Goal: Book appointment/travel/reservation

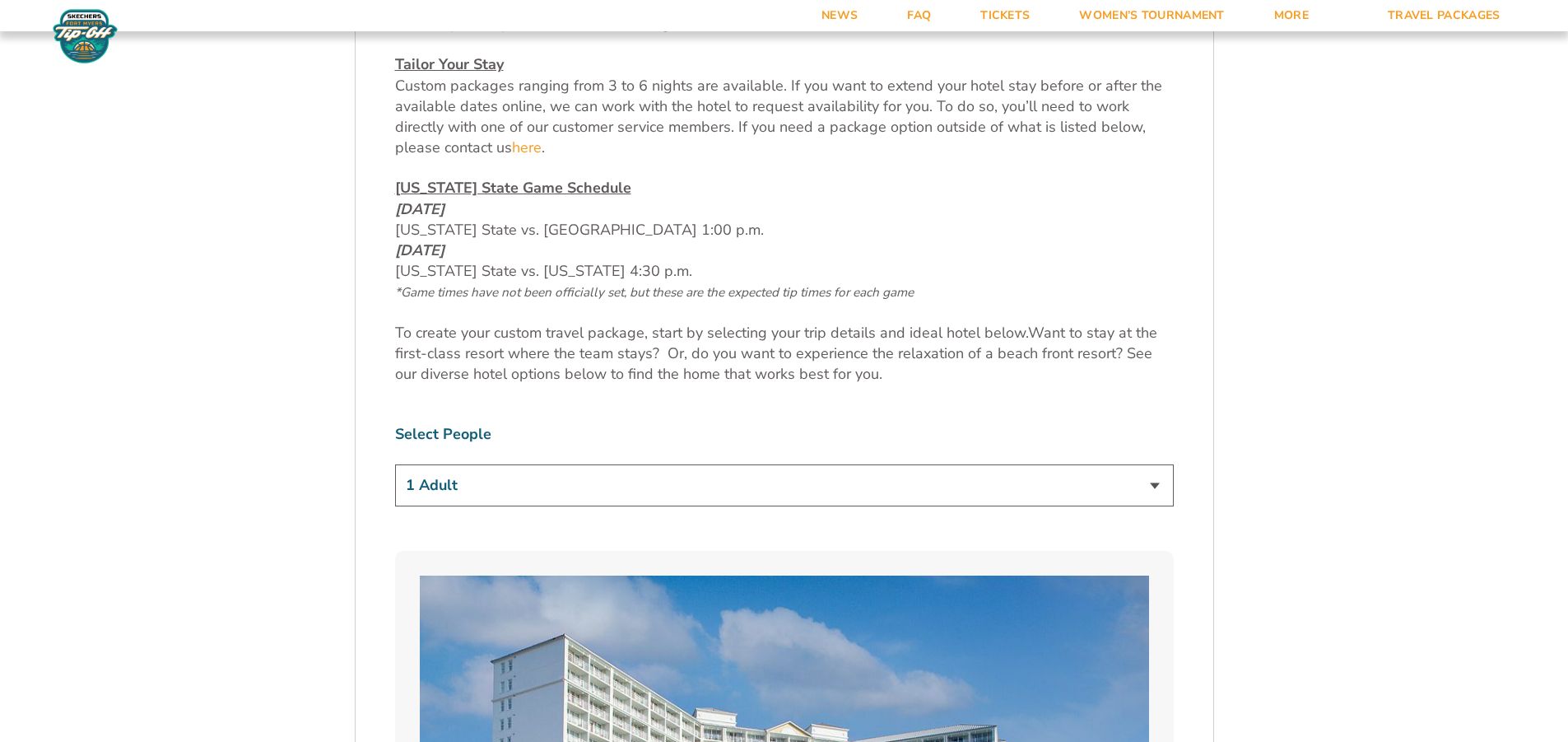
scroll to position [906, 0]
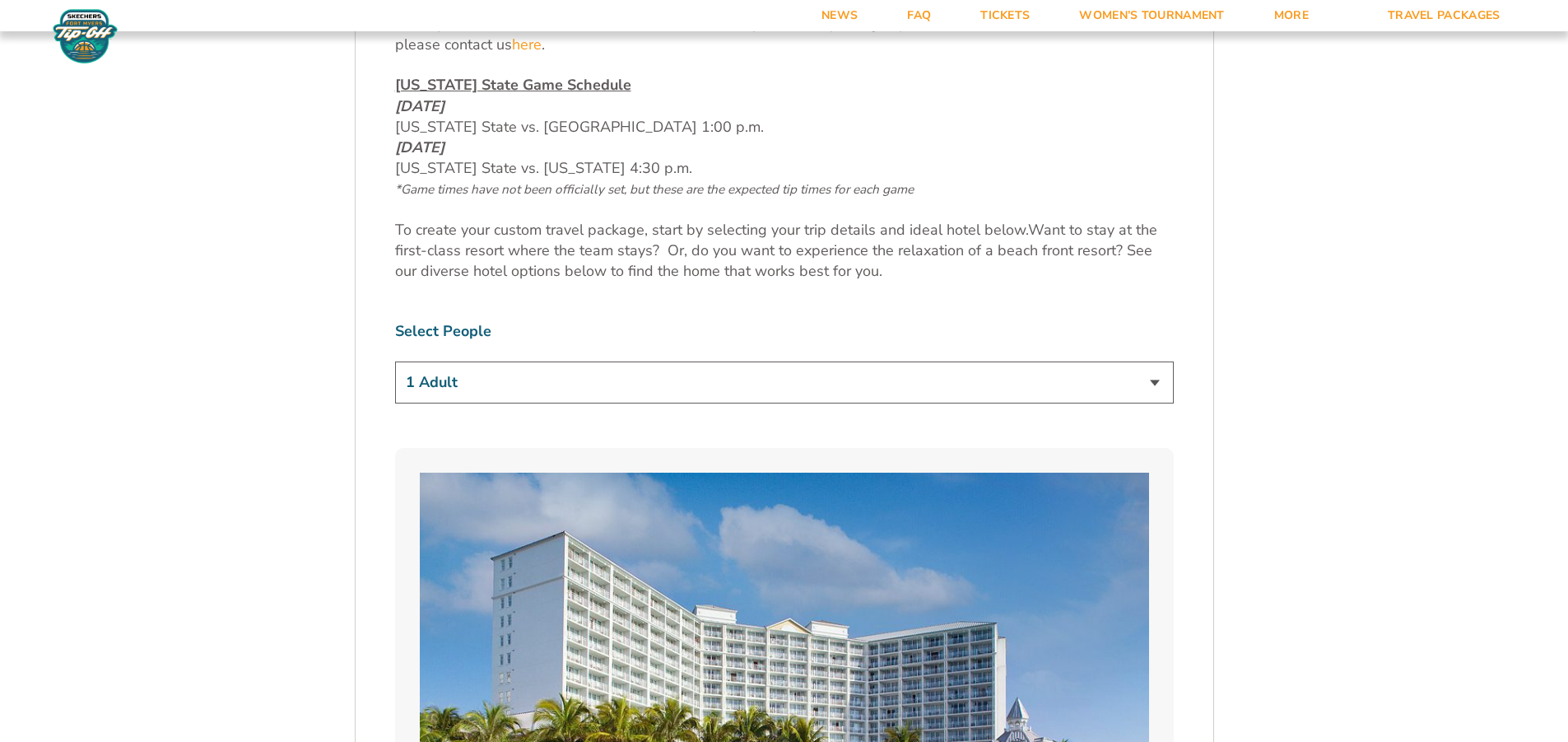
click at [1156, 390] on select "1 Adult 2 Adults 3 Adults 4 Adults 2 Adults + 1 Child 2 Adults + 2 Children 2 A…" at bounding box center [784, 382] width 778 height 42
select select "2 Adults"
click at [395, 362] on select "1 Adult 2 Adults 3 Adults 4 Adults 2 Adults + 1 Child 2 Adults + 2 Children 2 A…" at bounding box center [784, 382] width 778 height 42
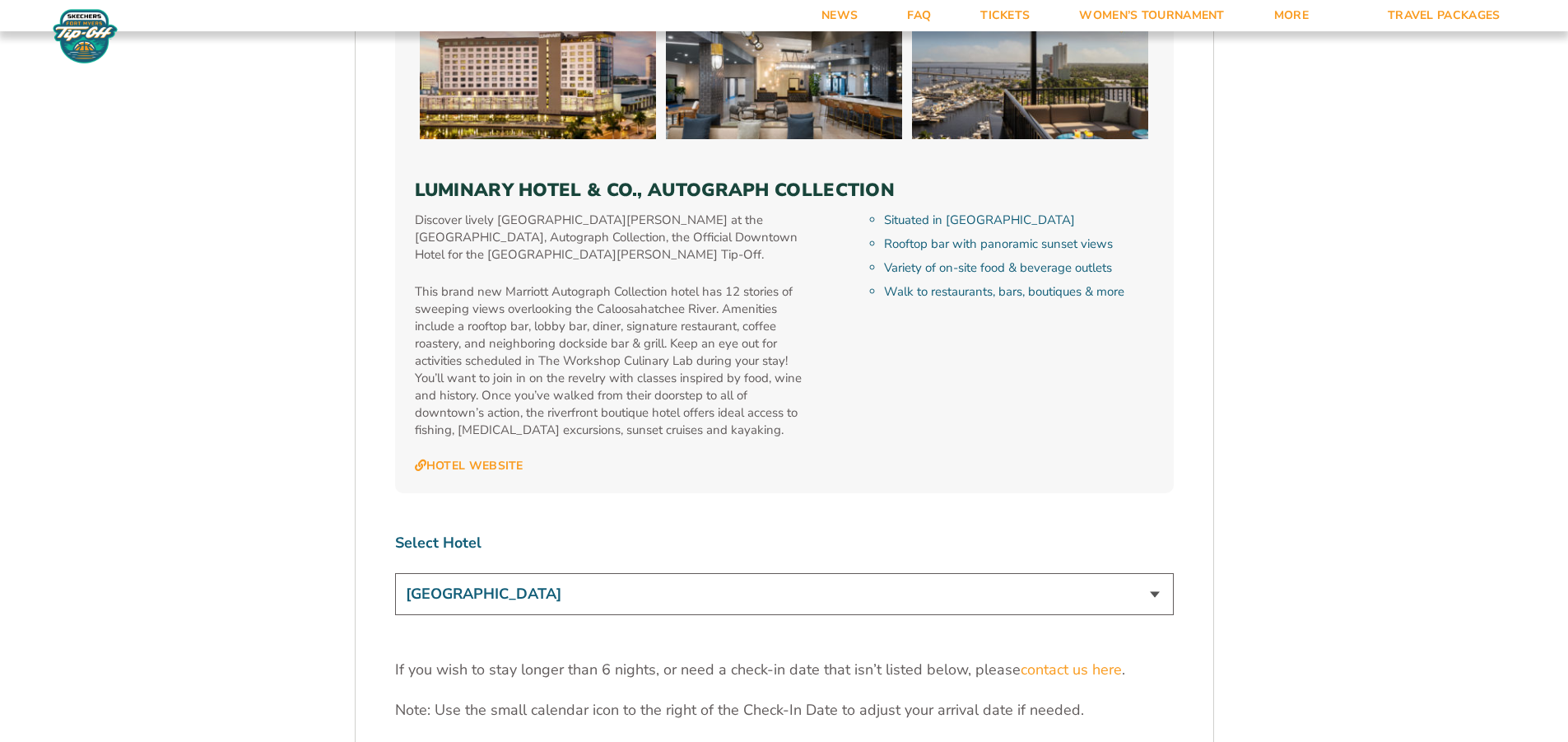
scroll to position [4859, 0]
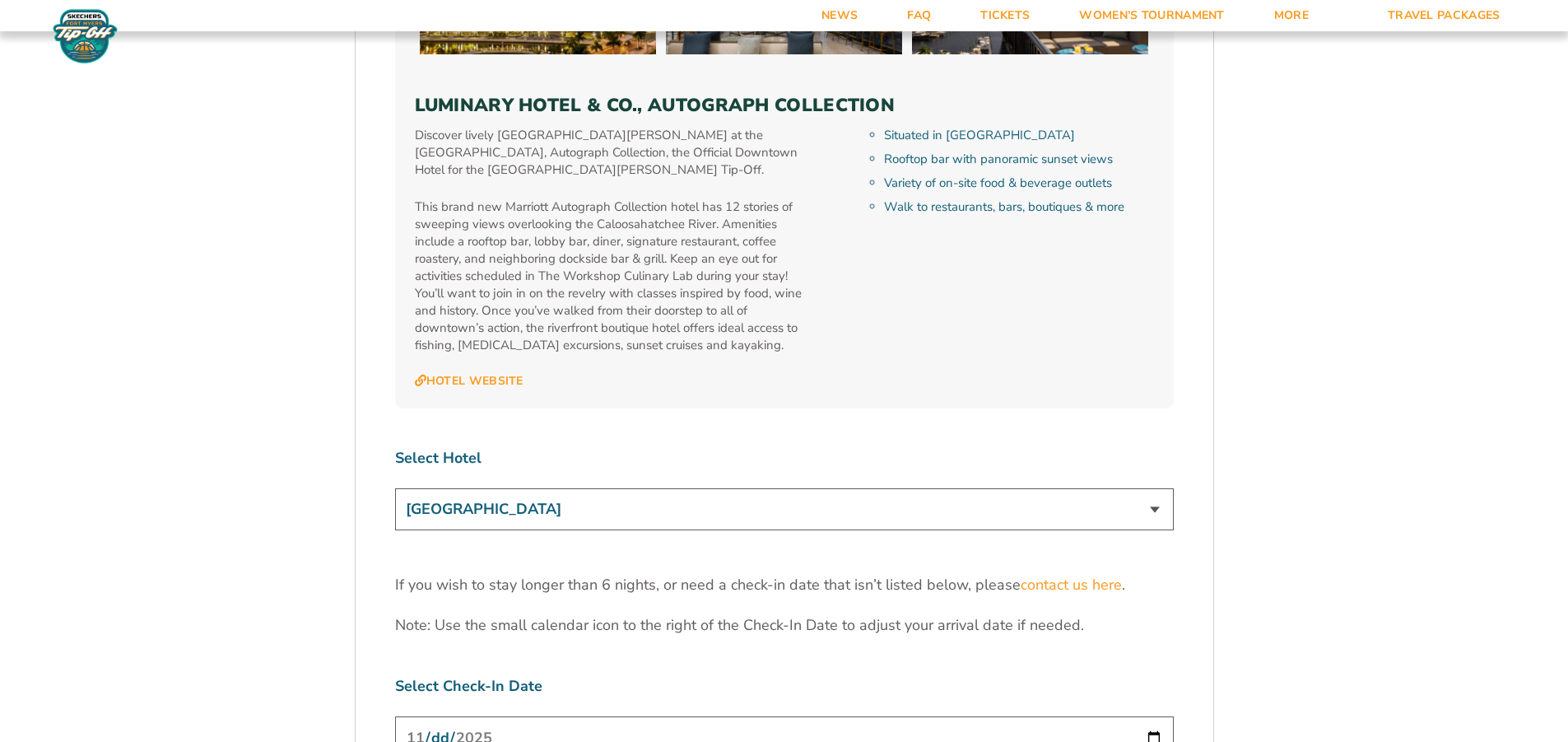
click at [1159, 488] on select "[GEOGRAPHIC_DATA] [GEOGRAPHIC_DATA] [GEOGRAPHIC_DATA], Autograph Collection" at bounding box center [784, 509] width 778 height 42
select select "18478"
click at [395, 488] on select "[GEOGRAPHIC_DATA] [GEOGRAPHIC_DATA] [GEOGRAPHIC_DATA], Autograph Collection" at bounding box center [784, 509] width 778 height 42
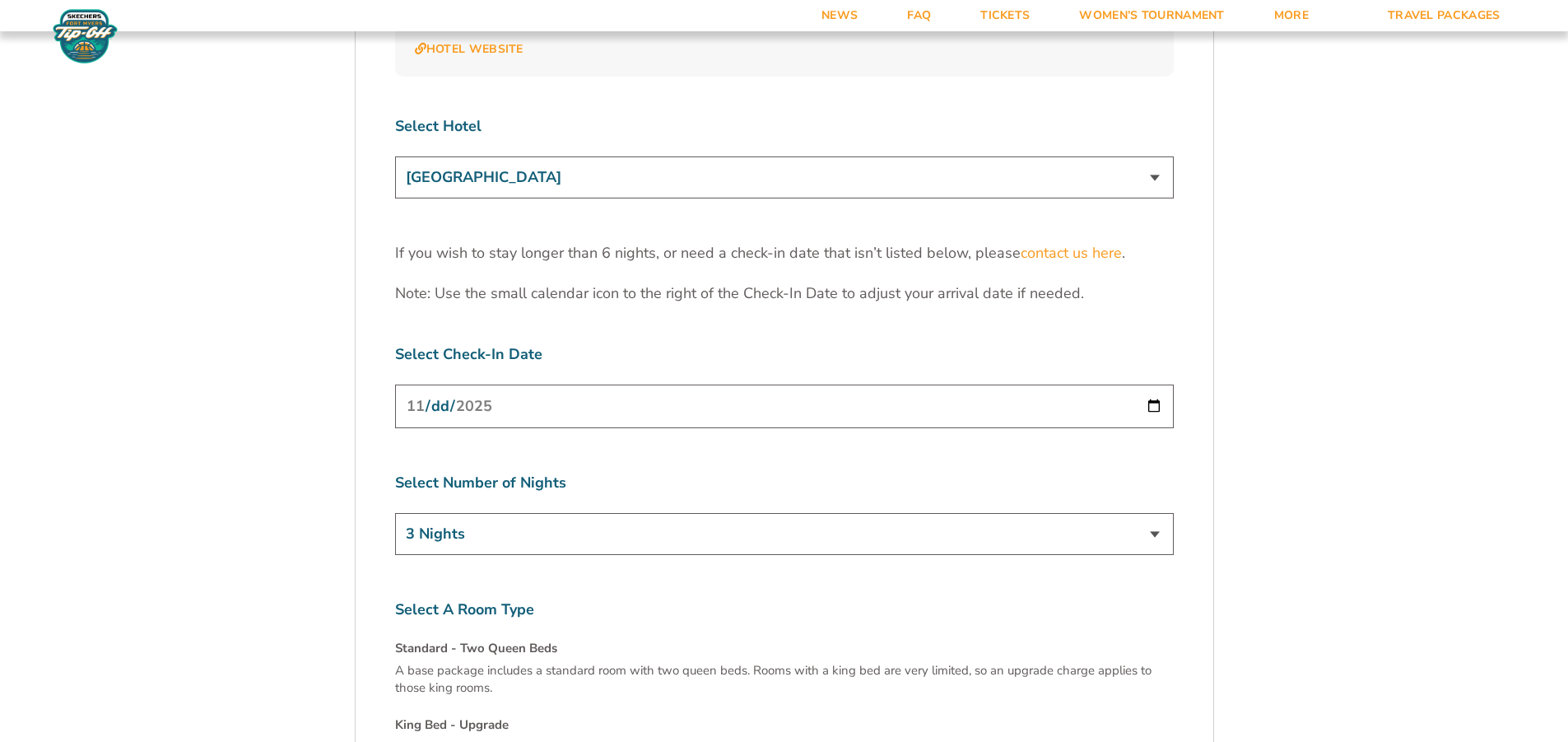
scroll to position [5188, 0]
click at [1158, 516] on select "3 Nights 4 Nights 5 Nights 6 Nights" at bounding box center [784, 536] width 778 height 42
select select "4 Nights"
click at [395, 516] on select "3 Nights 4 Nights 5 Nights 6 Nights" at bounding box center [784, 536] width 778 height 42
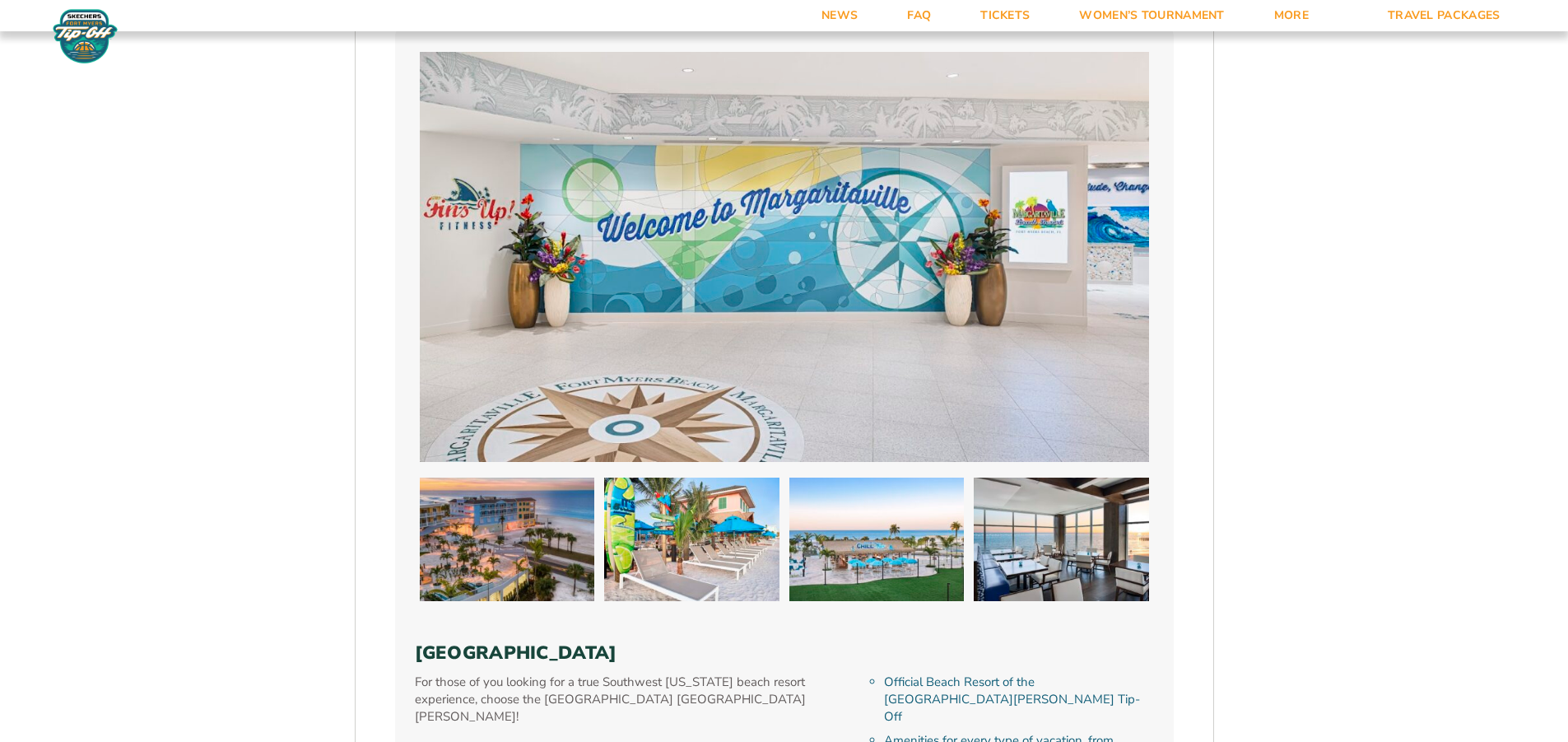
scroll to position [2388, 0]
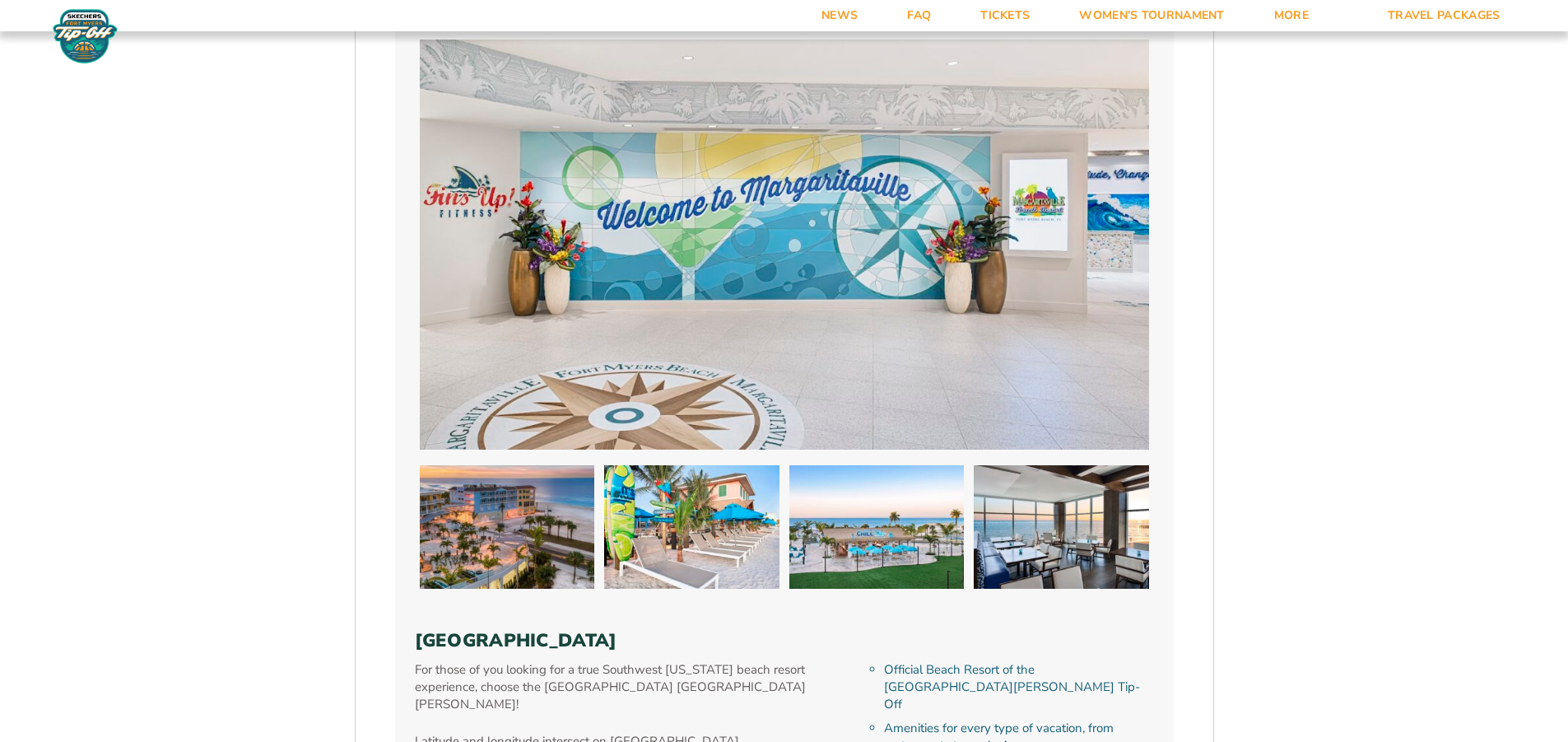
click at [520, 475] on img at bounding box center [507, 527] width 176 height 124
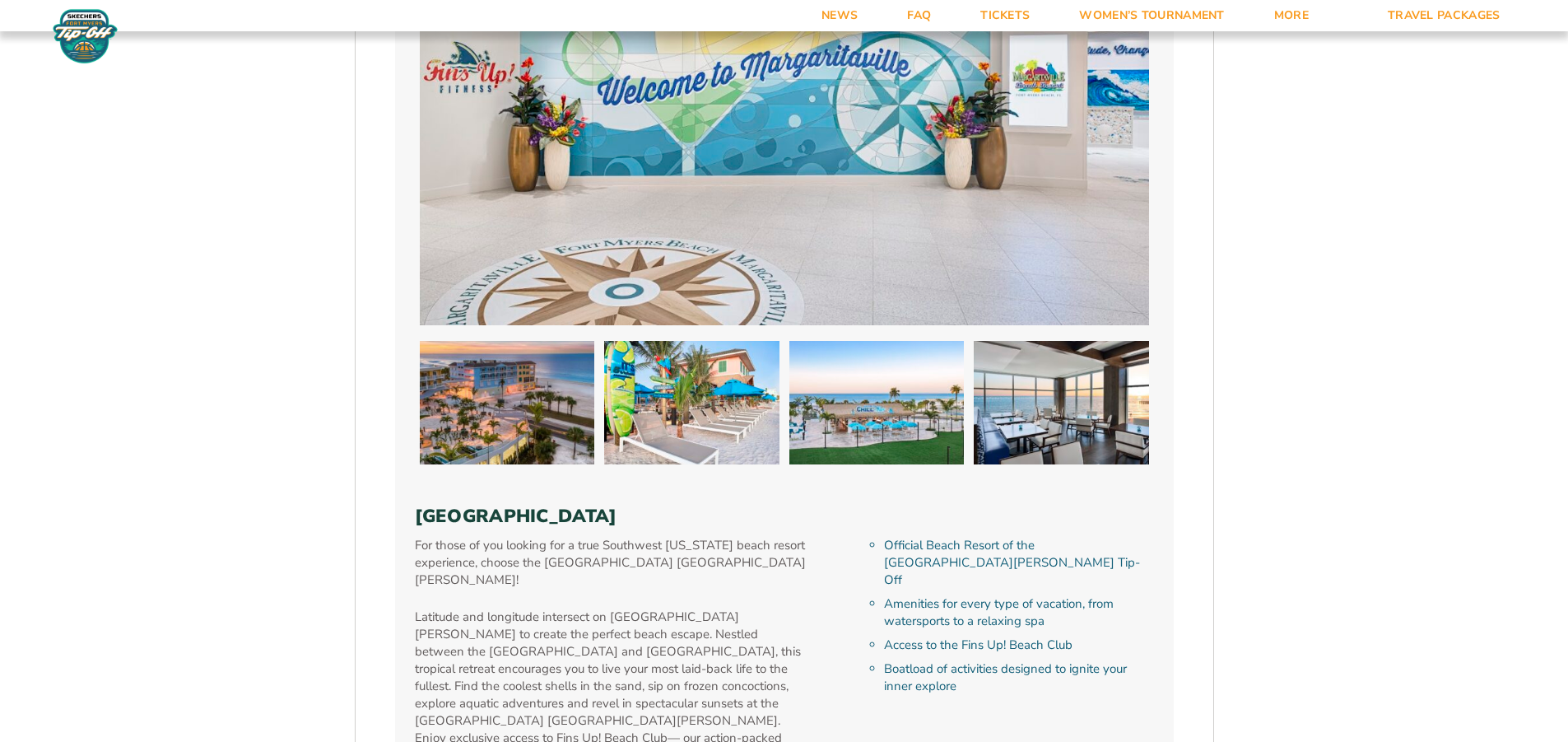
scroll to position [2718, 0]
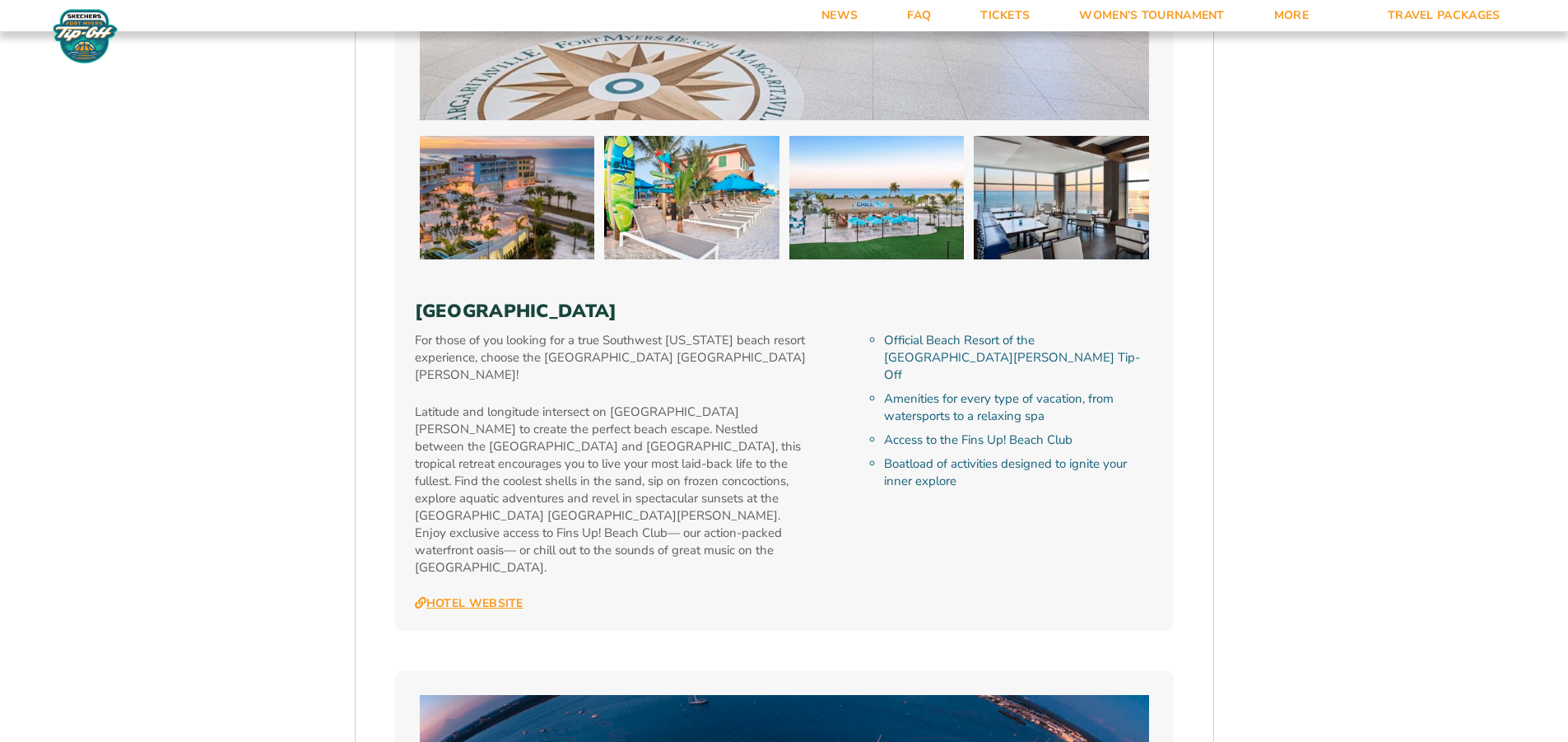
click at [461, 596] on link "Hotel Website" at bounding box center [469, 604] width 109 height 15
